Goal: Information Seeking & Learning: Understand process/instructions

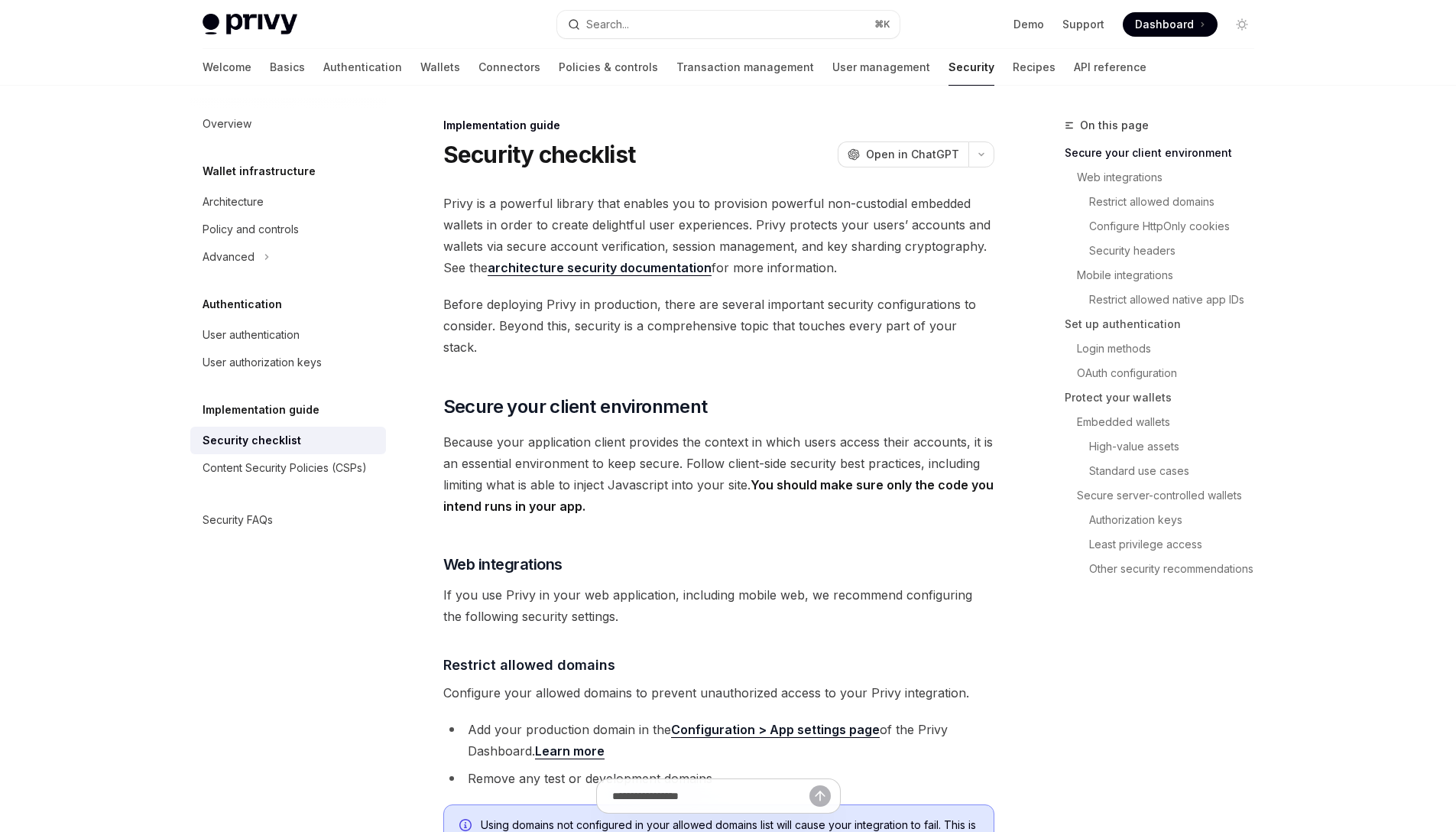
type textarea "*"
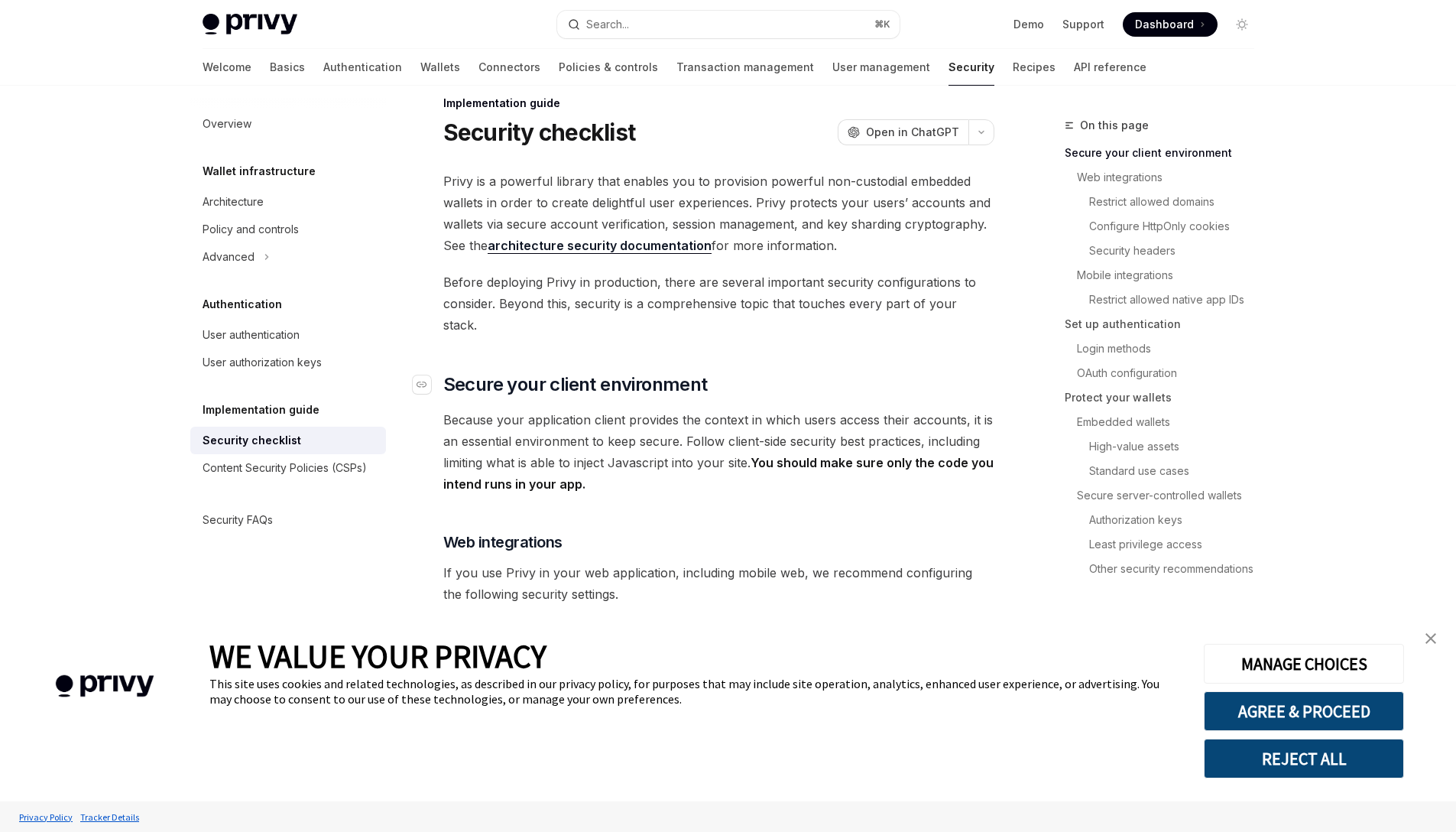
scroll to position [19, 0]
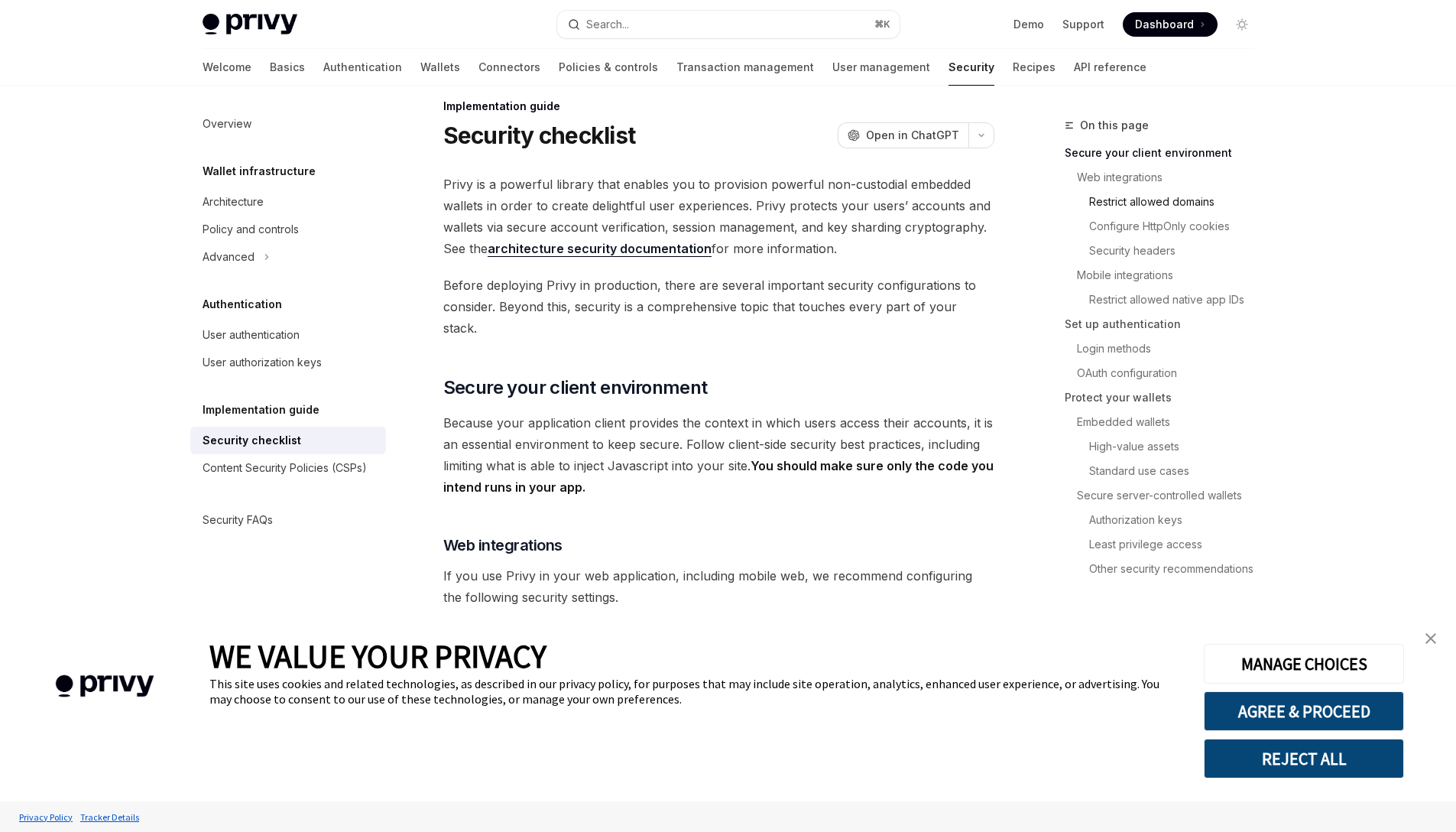
click at [1108, 205] on link "Restrict allowed domains" at bounding box center [1165, 202] width 202 height 25
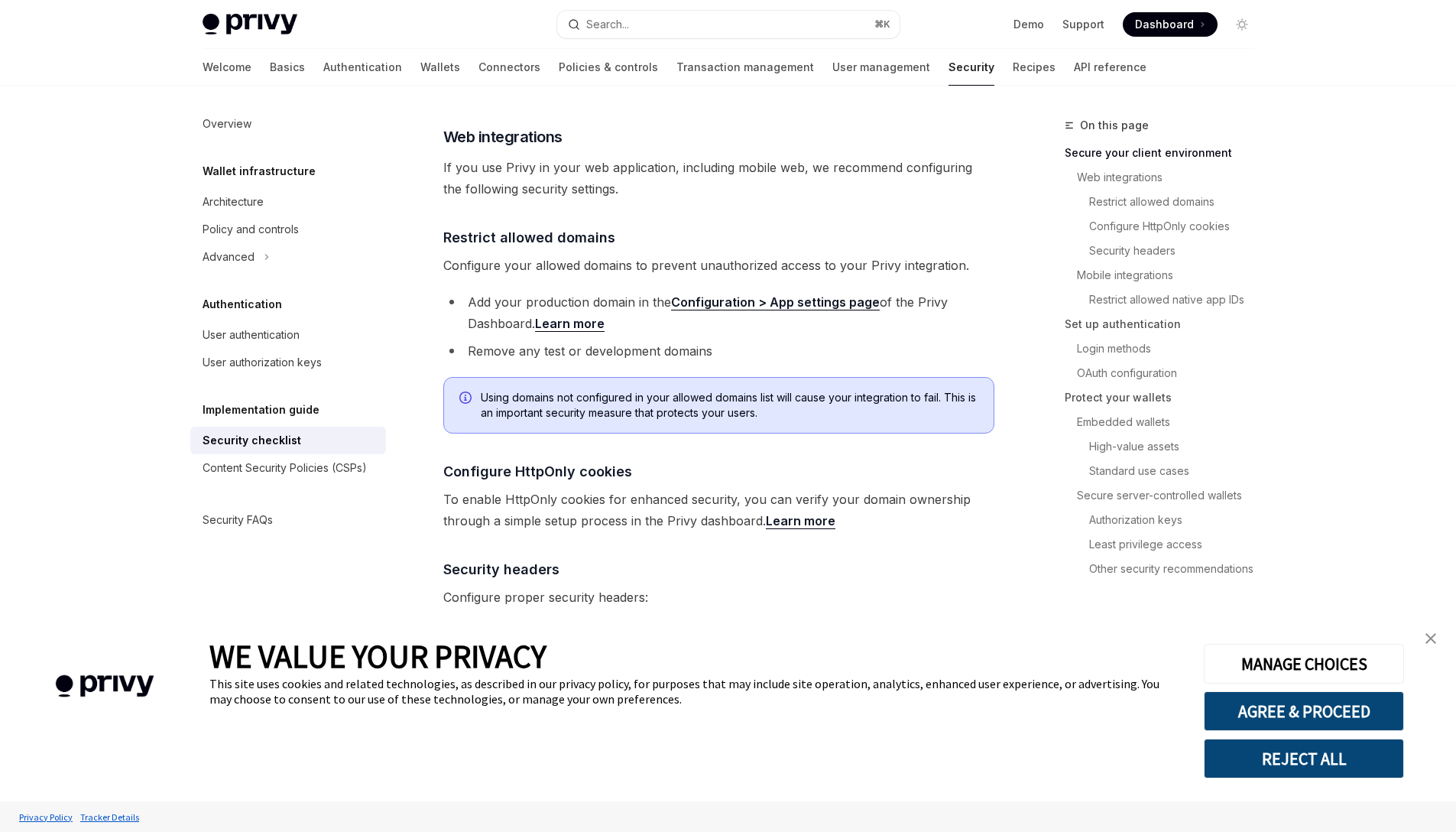
scroll to position [516, 0]
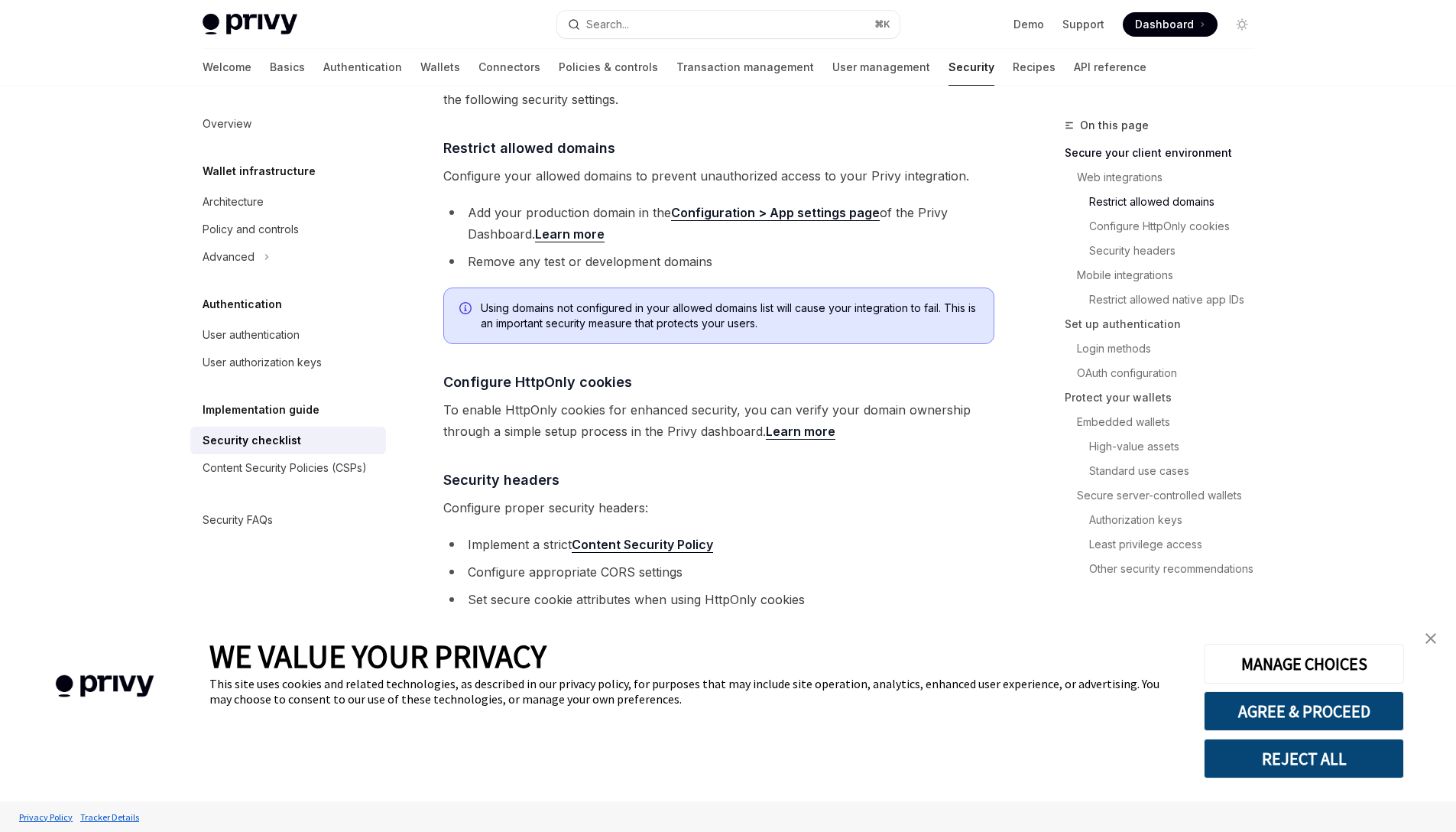
click at [632, 307] on span "Using domains not configured in your allowed domains list will cause your integ…" at bounding box center [729, 316] width 498 height 31
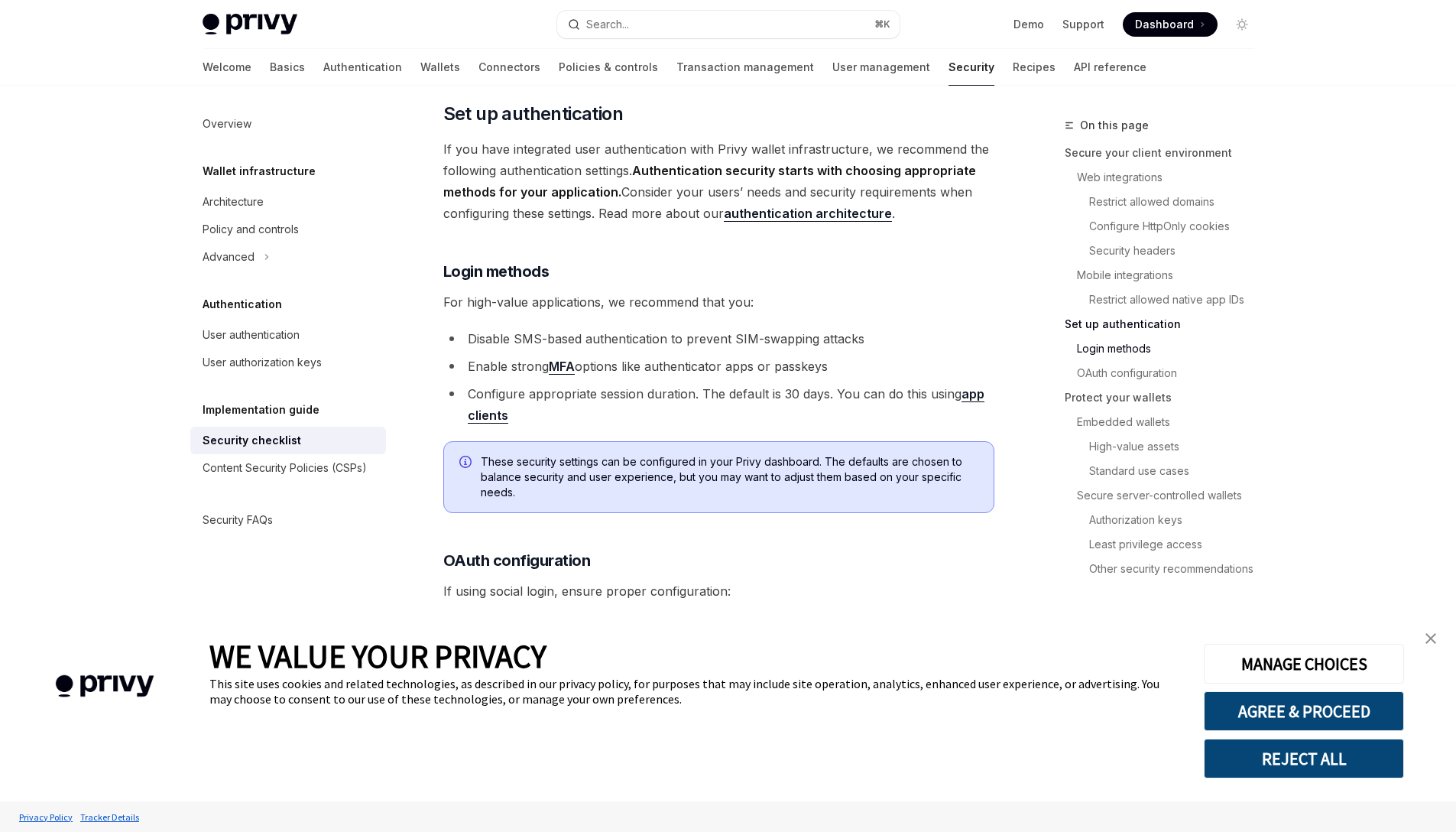
scroll to position [1747, 0]
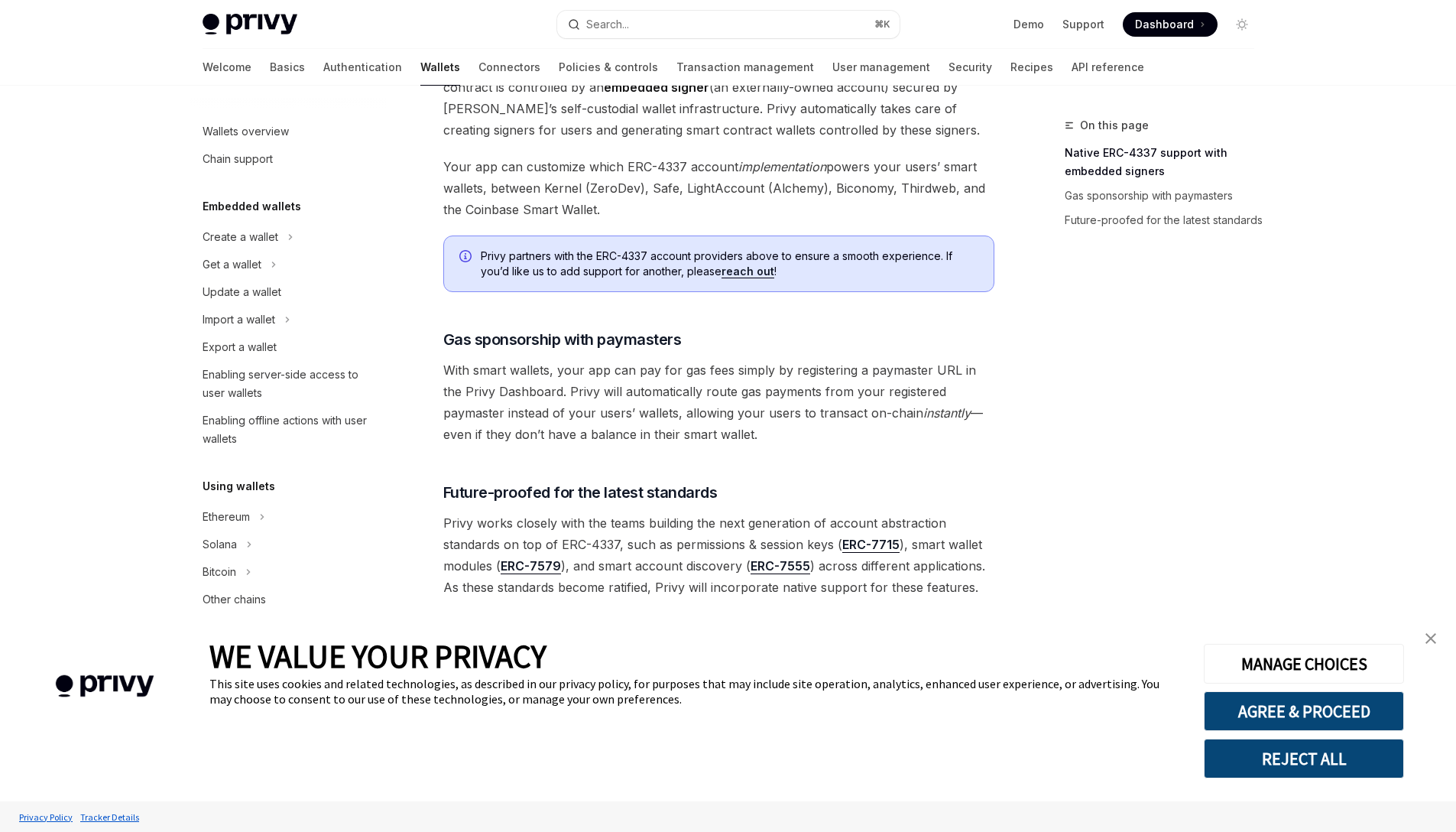
scroll to position [1019, 0]
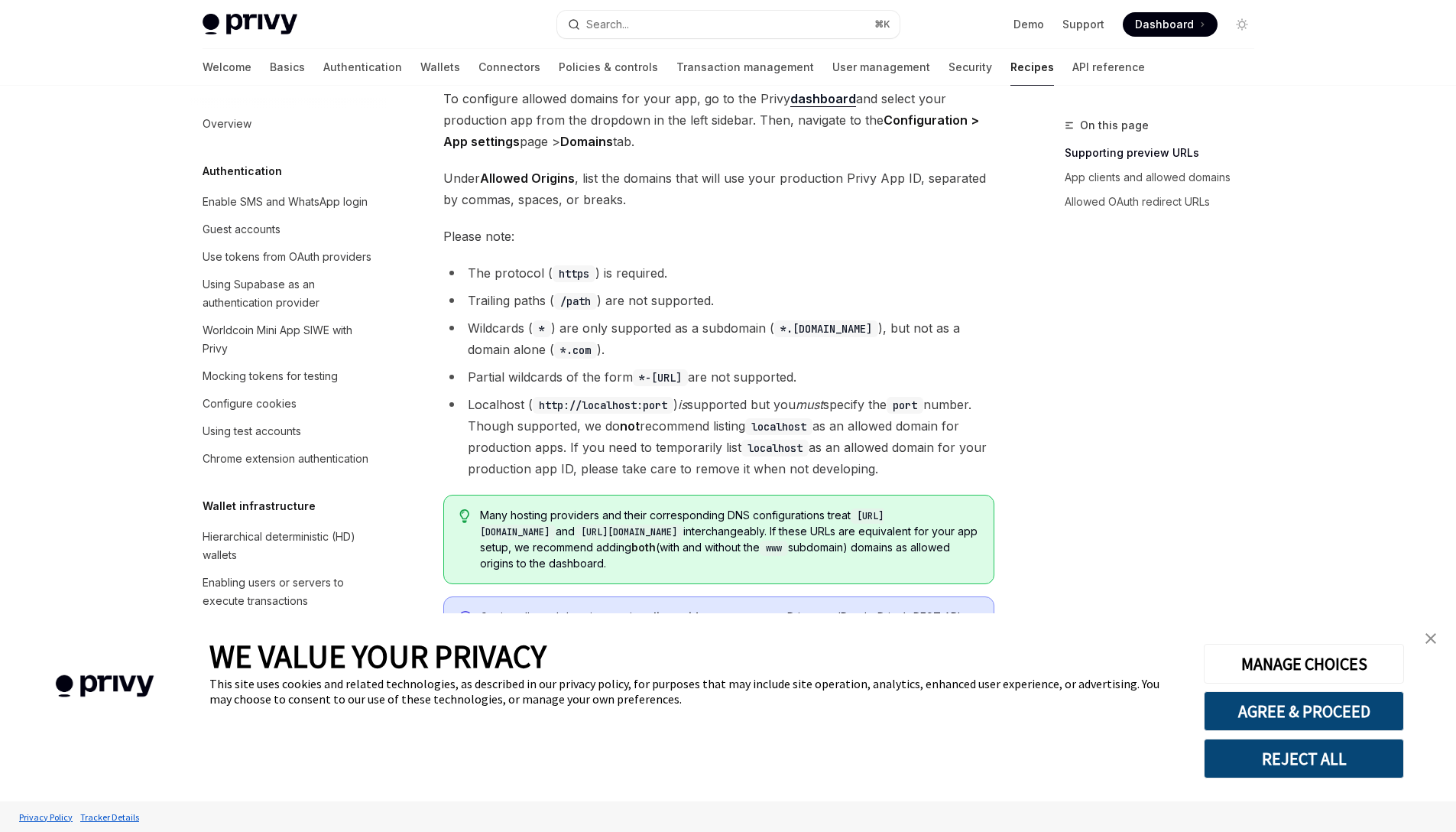
scroll to position [314, 0]
drag, startPoint x: 714, startPoint y: 332, endPoint x: 822, endPoint y: 326, distance: 108.2
click at [822, 326] on li "Wildcards ( * ) are only supported as a subdomain ( *.[DOMAIN_NAME] ), but not …" at bounding box center [718, 341] width 551 height 42
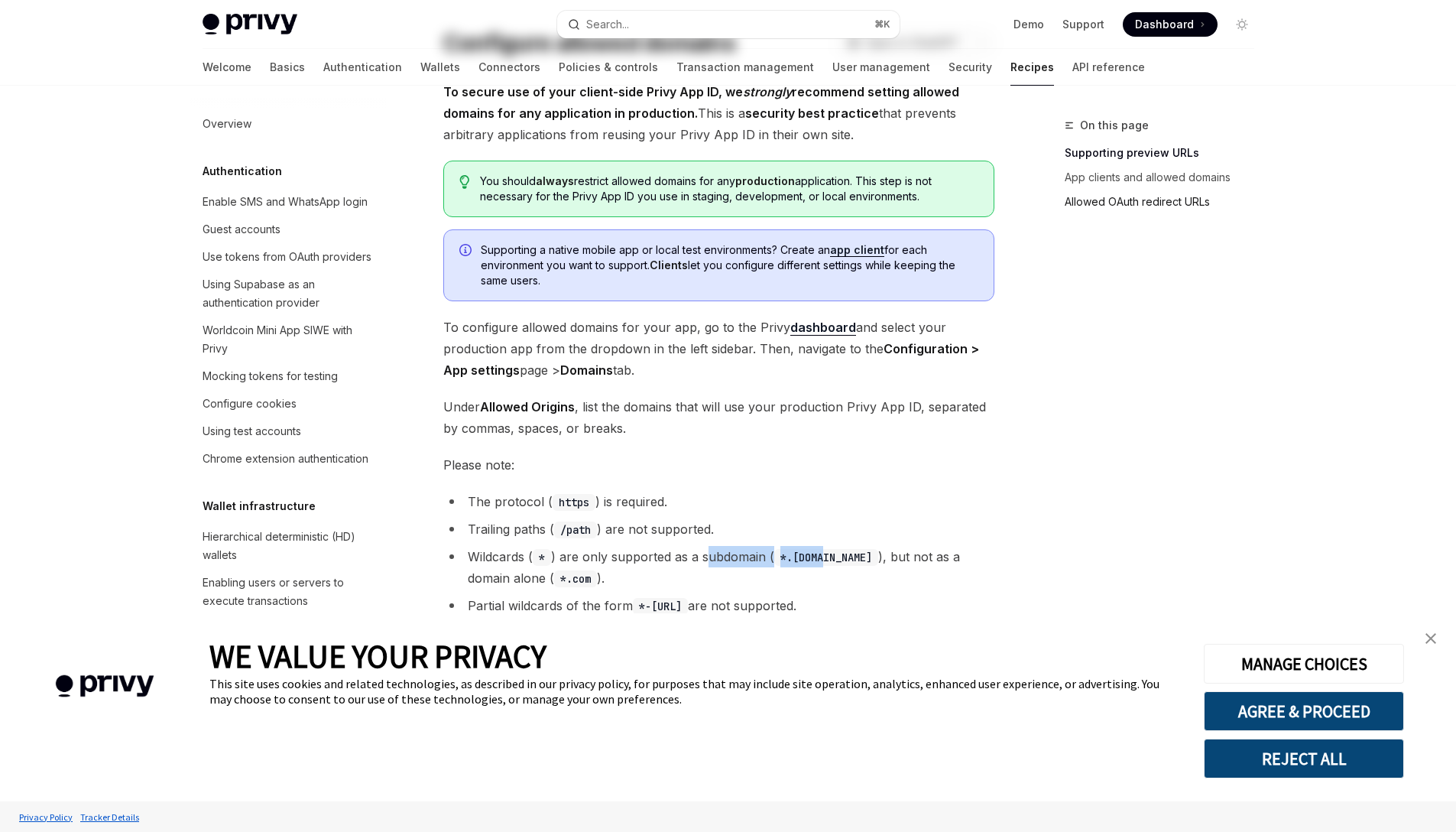
scroll to position [0, 0]
